Goal: Check status: Check status

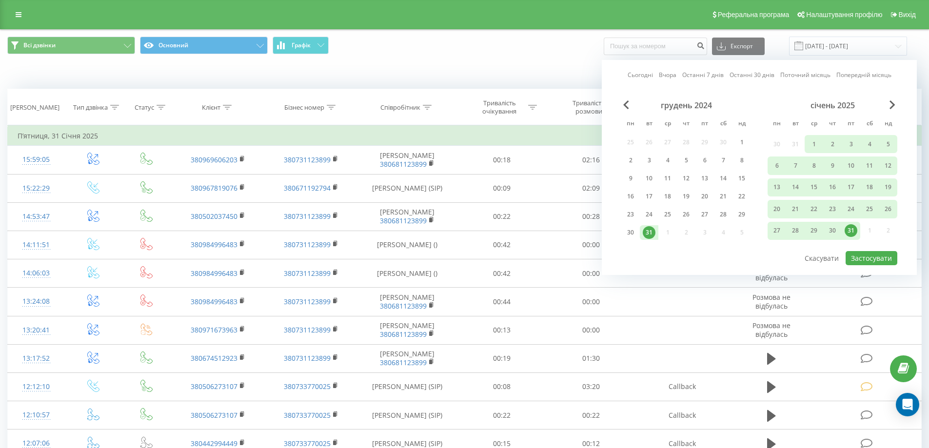
click at [636, 76] on link "Сьогодні" at bounding box center [640, 74] width 25 height 9
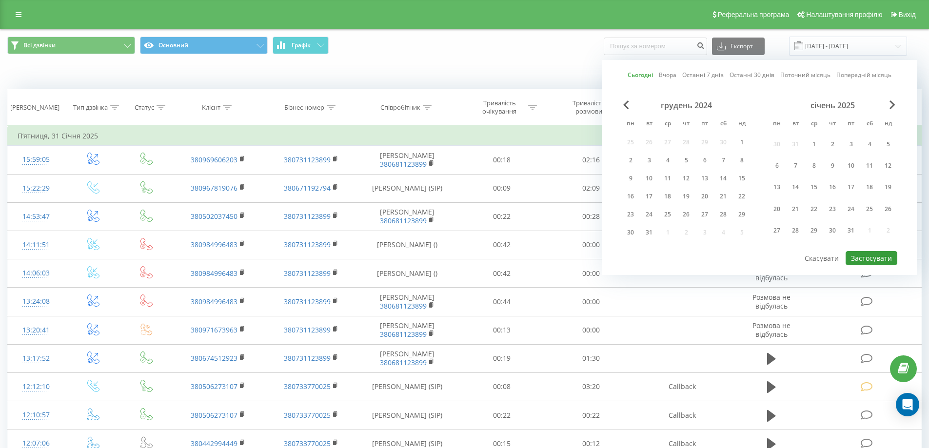
click at [873, 254] on button "Застосувати" at bounding box center [872, 258] width 52 height 14
type input "[DATE] - [DATE]"
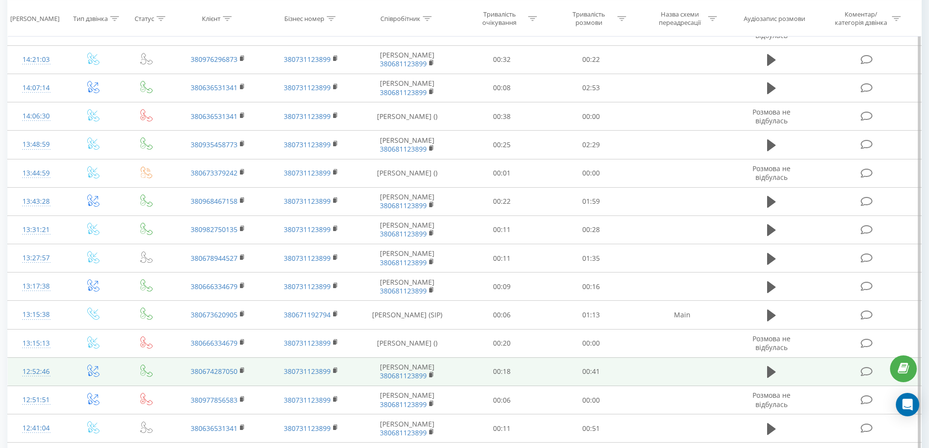
scroll to position [244, 0]
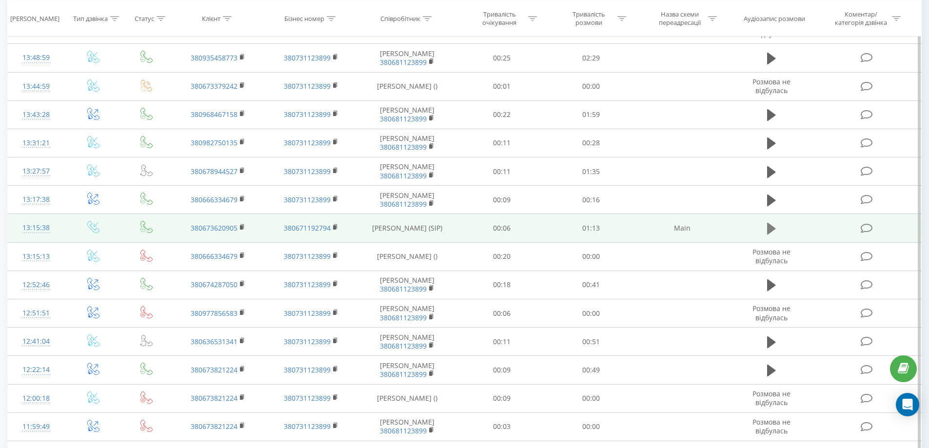
click at [775, 227] on icon at bounding box center [771, 229] width 9 height 14
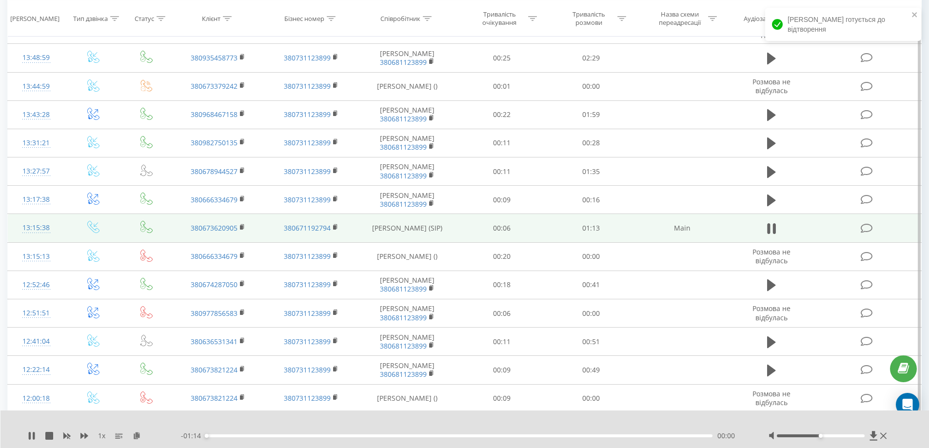
click at [326, 435] on div "00:00" at bounding box center [459, 436] width 507 height 3
click at [484, 438] on div "- 00:54 00:19 00:19" at bounding box center [462, 436] width 563 height 10
click at [486, 436] on div "00:19" at bounding box center [459, 436] width 507 height 3
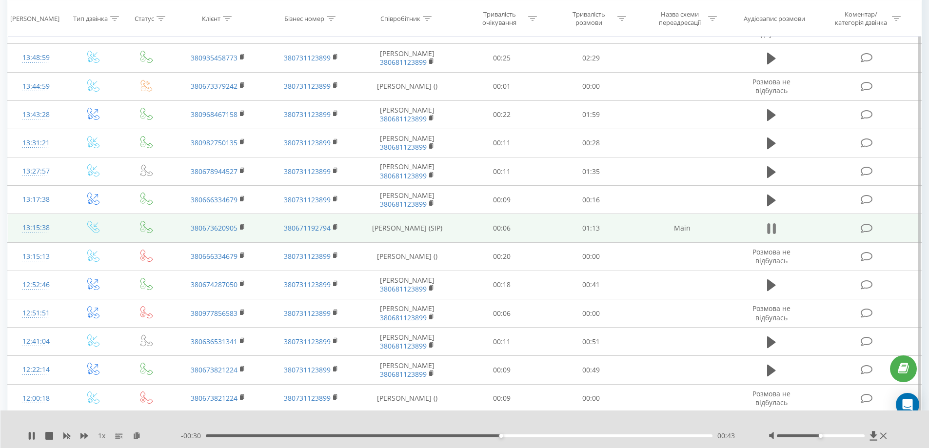
click at [771, 227] on icon at bounding box center [771, 229] width 9 height 14
click at [241, 226] on rect at bounding box center [241, 227] width 3 height 4
